Goal: Navigation & Orientation: Find specific page/section

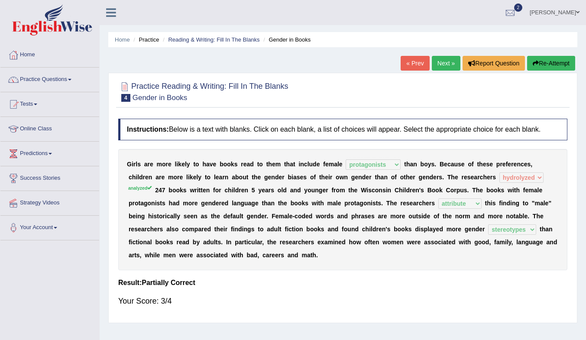
select select "protagonists"
select select "hydrolyzed"
select select "attribute"
select select "stereotypes"
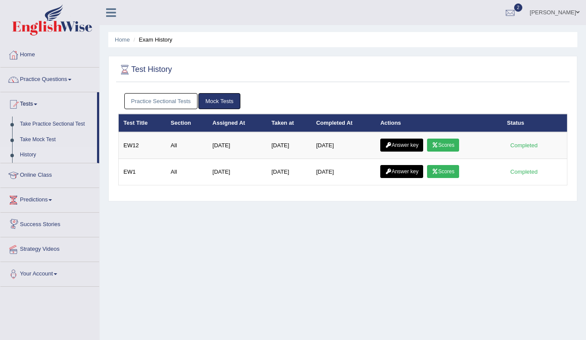
click at [35, 173] on link "Online Class" at bounding box center [49, 174] width 99 height 22
